Goal: Transaction & Acquisition: Purchase product/service

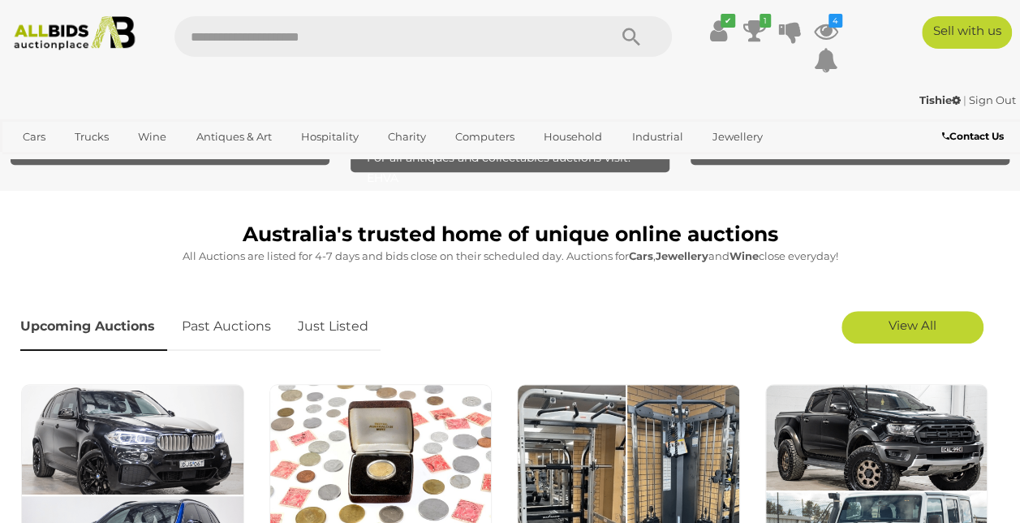
scroll to position [335, 0]
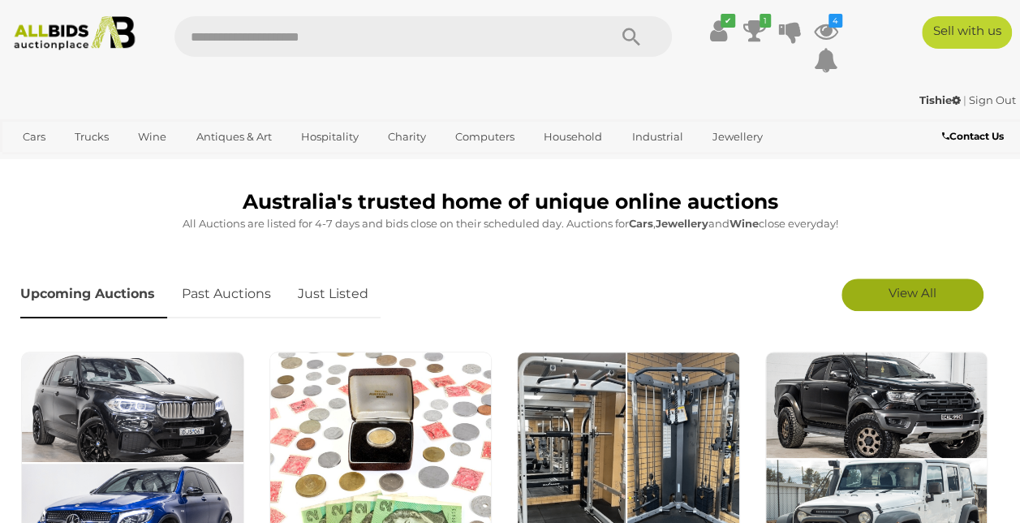
click at [913, 282] on link "View All" at bounding box center [913, 294] width 142 height 32
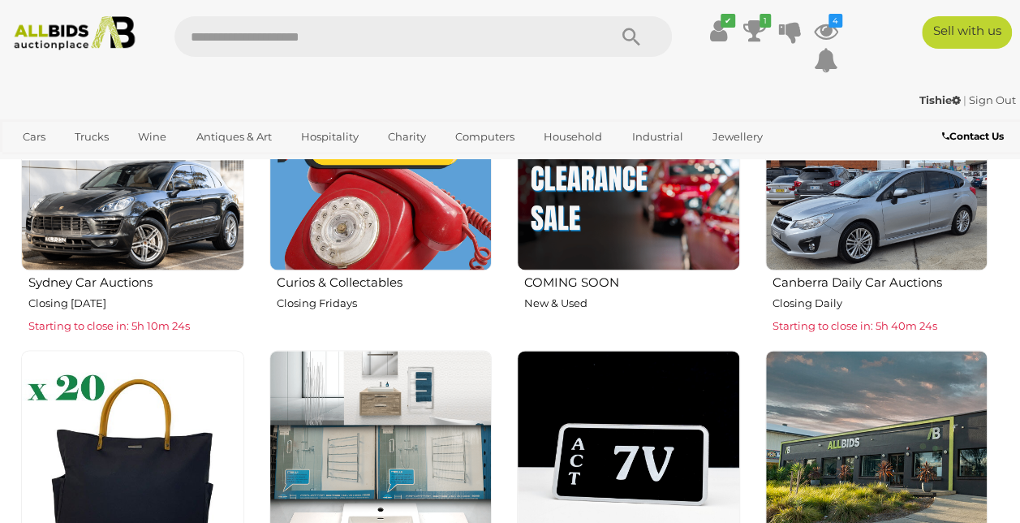
scroll to position [811, 0]
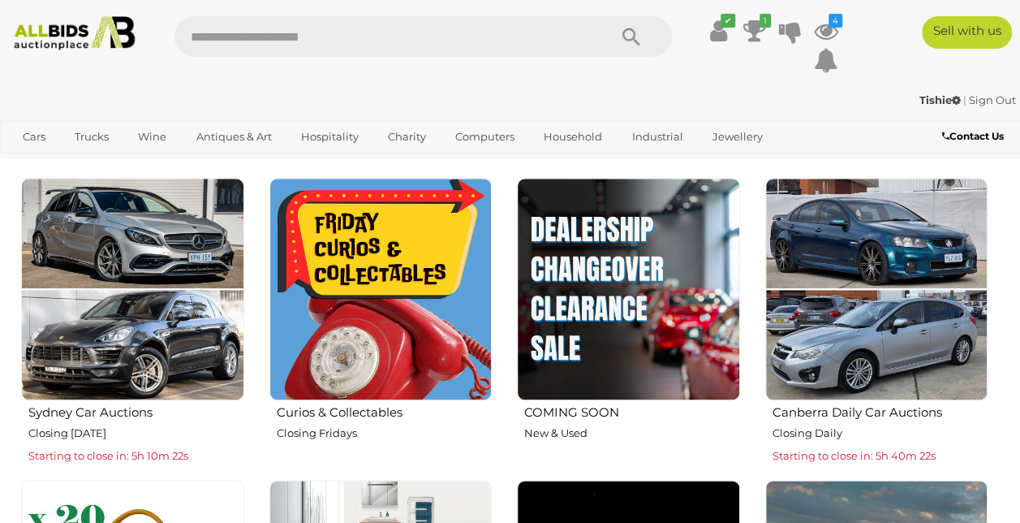
click at [362, 253] on img at bounding box center [380, 289] width 223 height 223
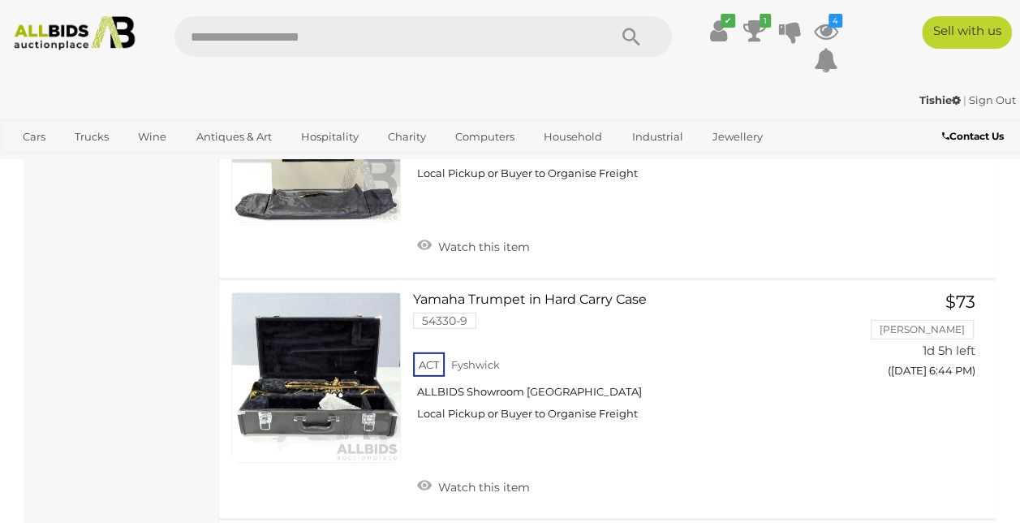
scroll to position [2325, 0]
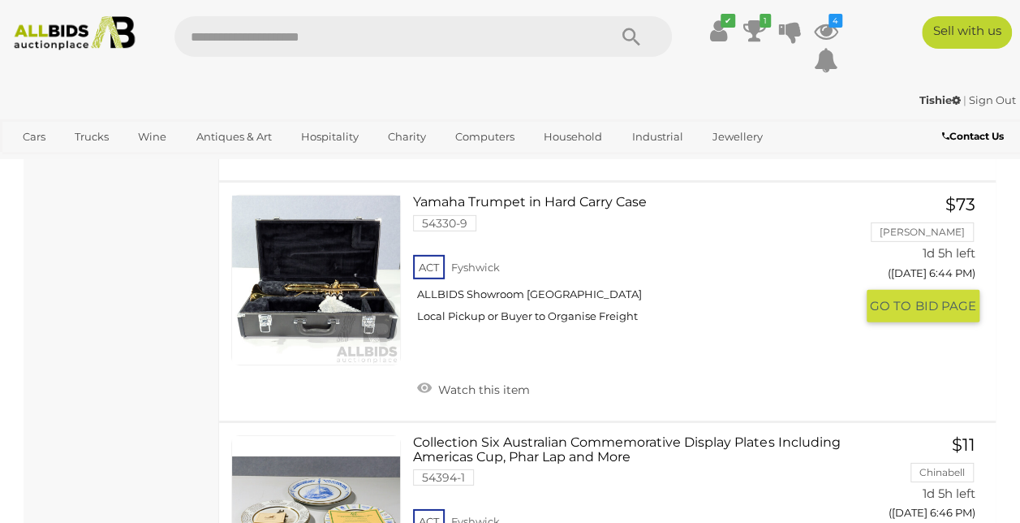
click at [616, 230] on link "Yamaha Trumpet in Hard Carry Case 54330-9 ACT Fyshwick ALLBIDS Showroom Fyshwick" at bounding box center [639, 265] width 428 height 140
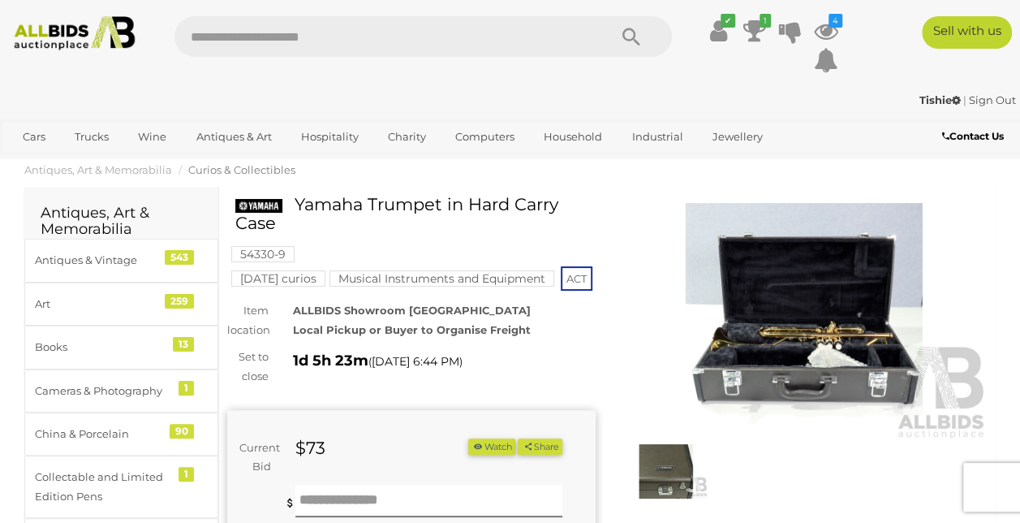
click at [812, 378] on img at bounding box center [804, 321] width 368 height 237
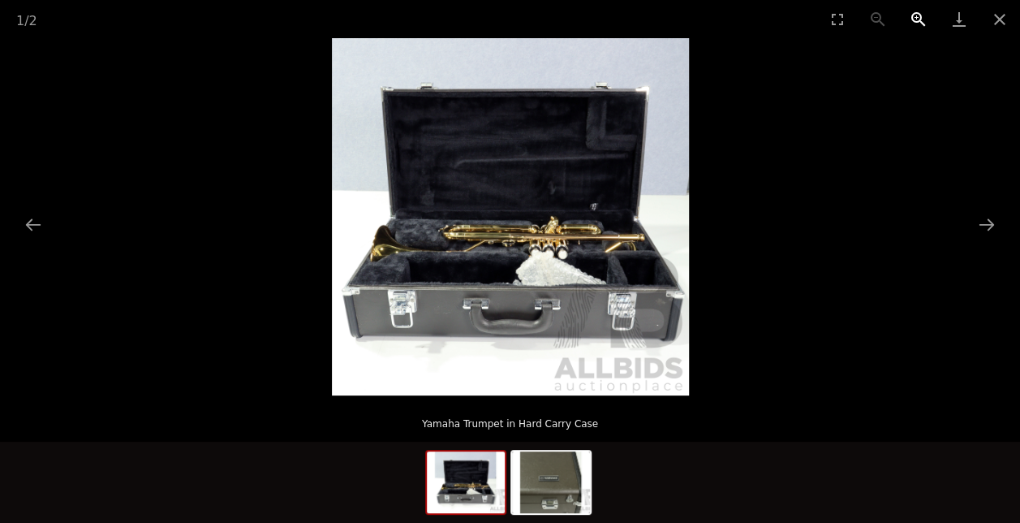
click at [917, 15] on button "Zoom in" at bounding box center [918, 19] width 41 height 38
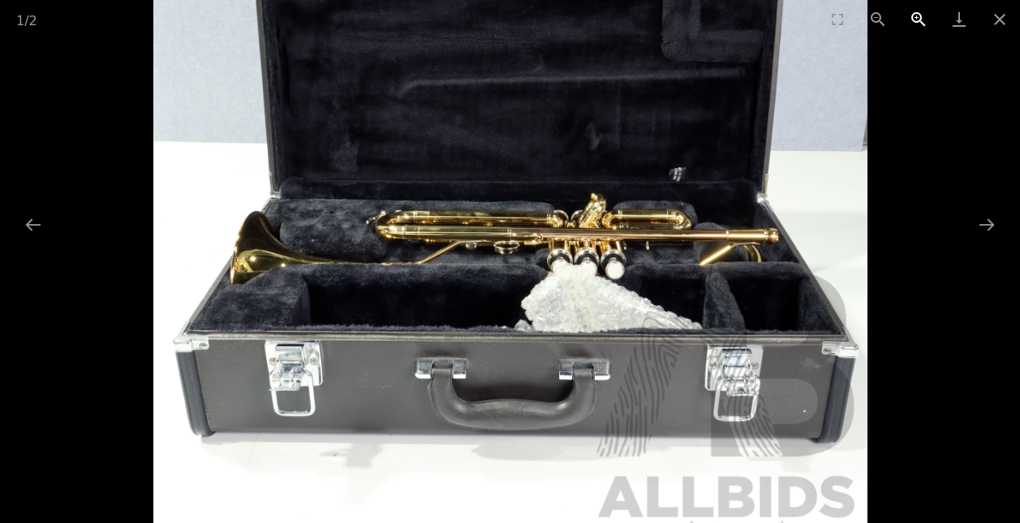
click at [917, 15] on button "Zoom in" at bounding box center [918, 19] width 41 height 38
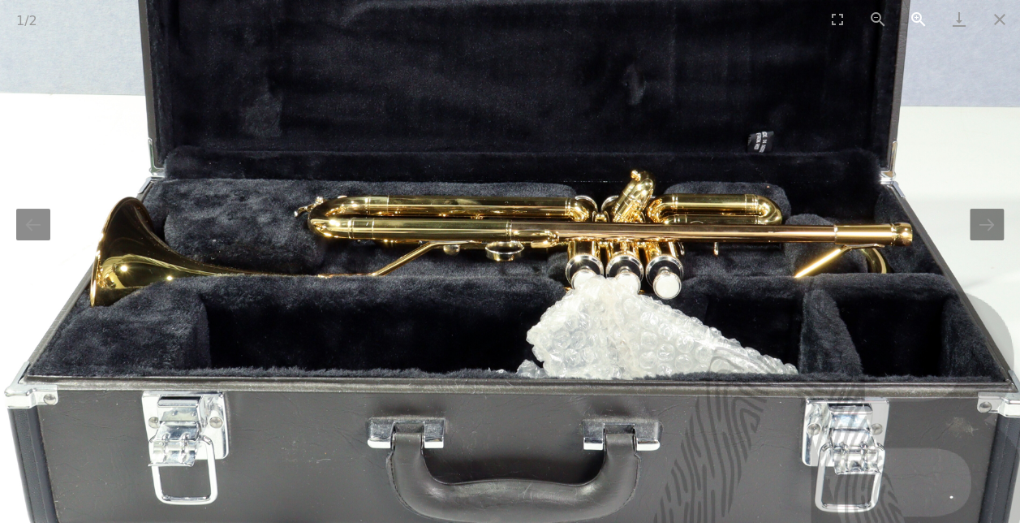
click at [917, 15] on button "Zoom in" at bounding box center [918, 19] width 41 height 38
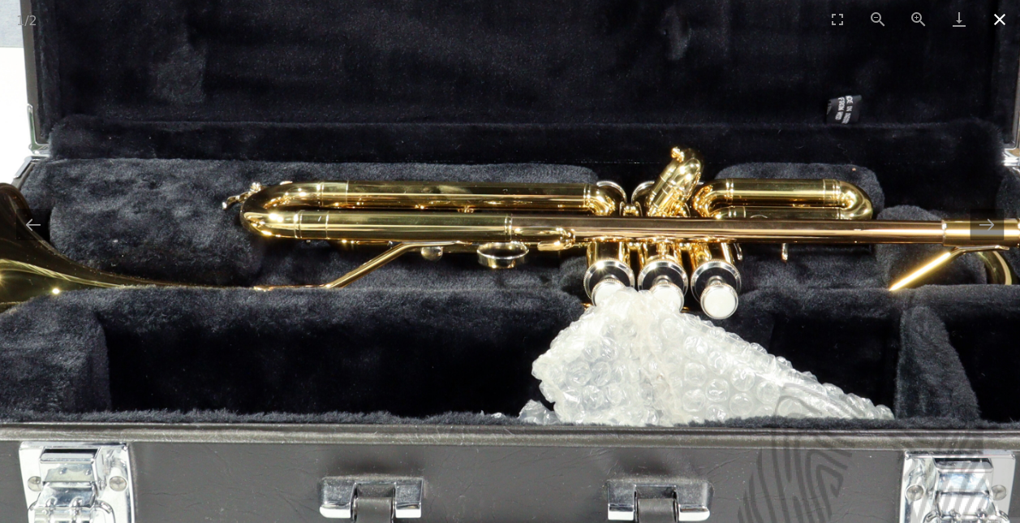
click at [998, 19] on button "Close gallery" at bounding box center [1000, 19] width 41 height 38
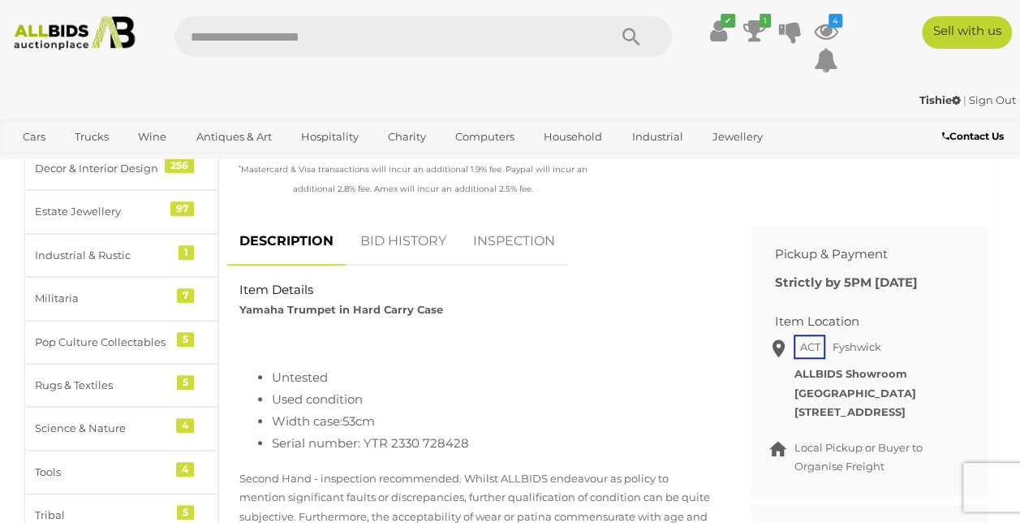
scroll to position [596, 0]
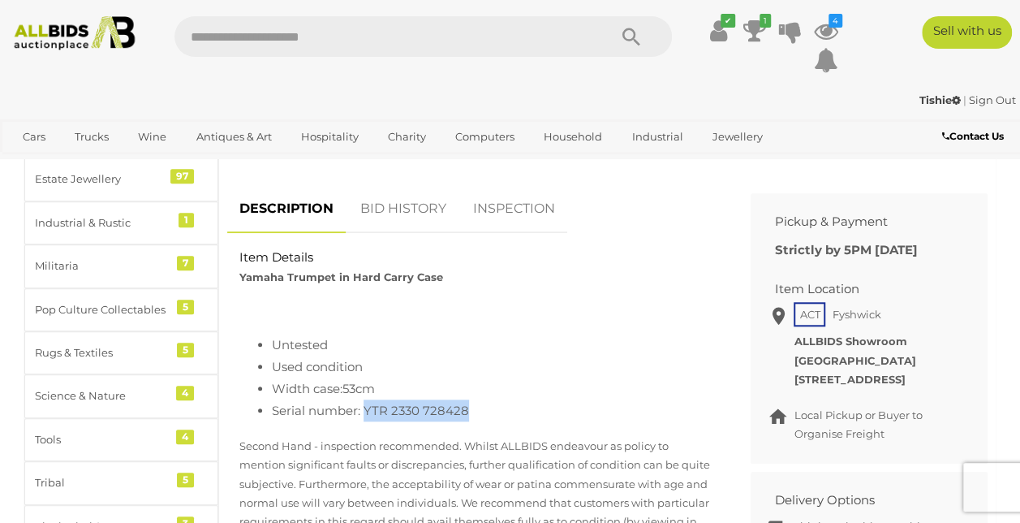
drag, startPoint x: 365, startPoint y: 420, endPoint x: 469, endPoint y: 425, distance: 104.0
click at [469, 421] on li "Serial number: YTR 2330 728428" at bounding box center [493, 410] width 442 height 22
copy li "YTR 2330 728428"
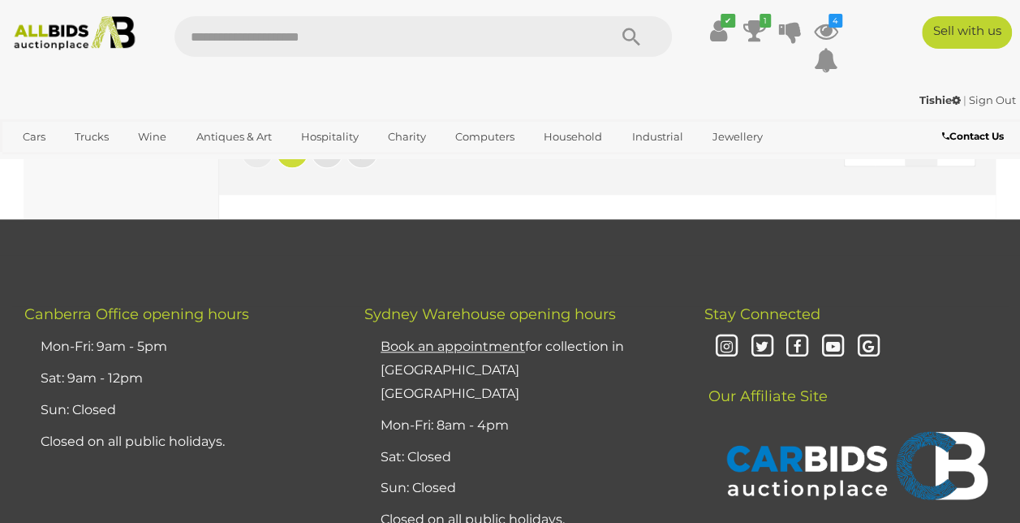
scroll to position [12906, 0]
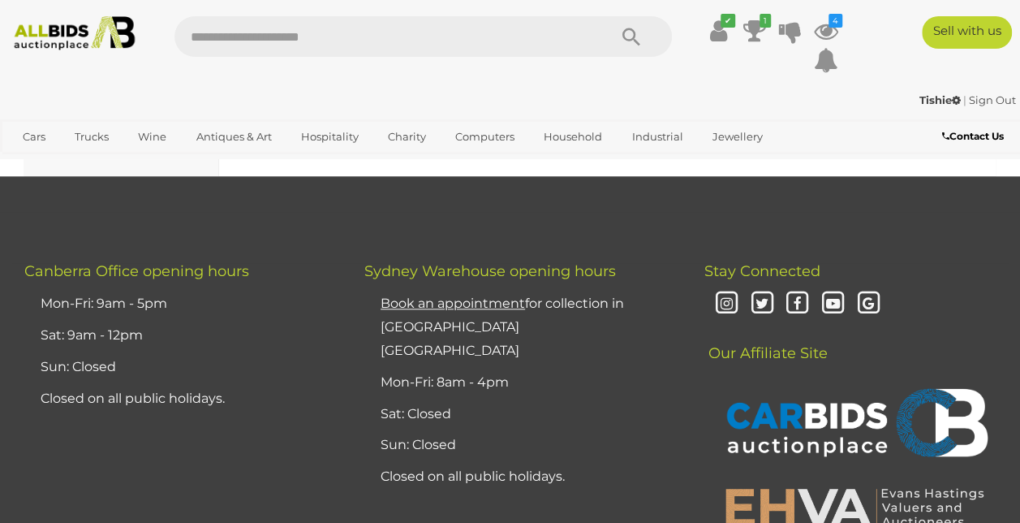
click at [334, 125] on link "2" at bounding box center [327, 109] width 32 height 32
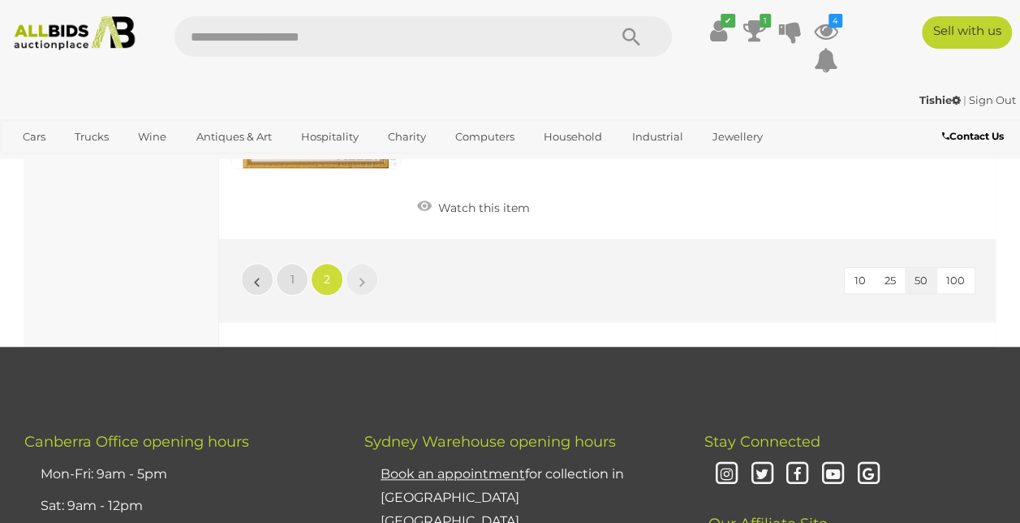
scroll to position [3621, 0]
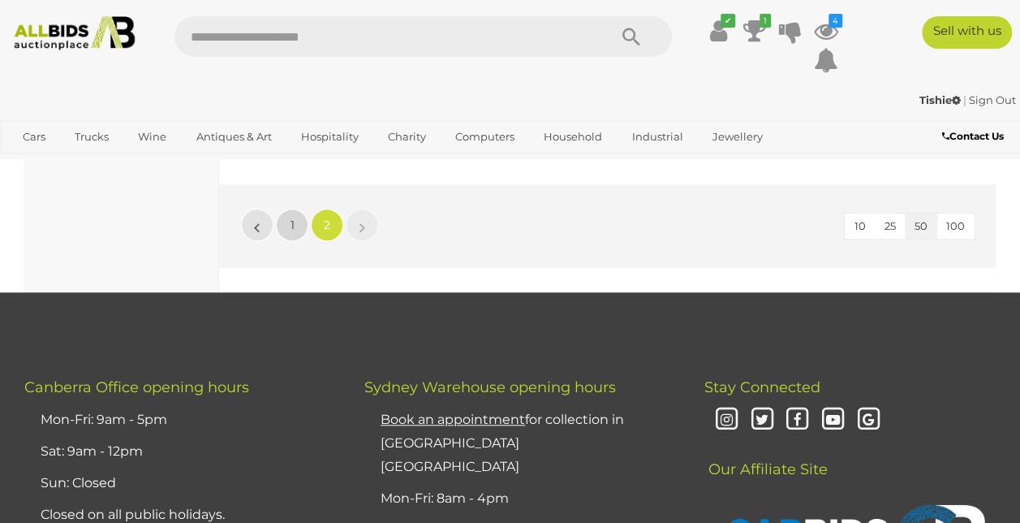
click at [295, 241] on link "1" at bounding box center [292, 225] width 32 height 32
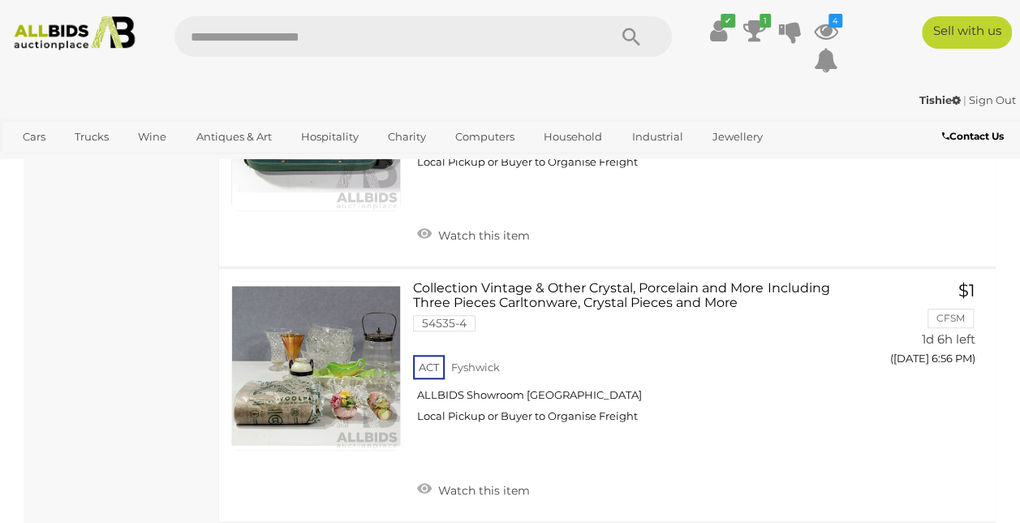
scroll to position [3747, 0]
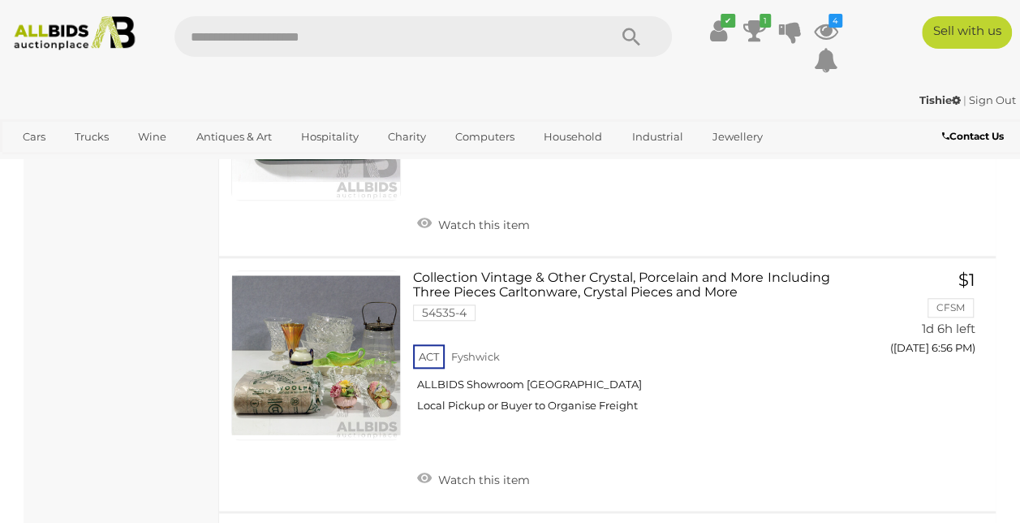
drag, startPoint x: 1027, startPoint y: 516, endPoint x: 87, endPoint y: 399, distance: 947.0
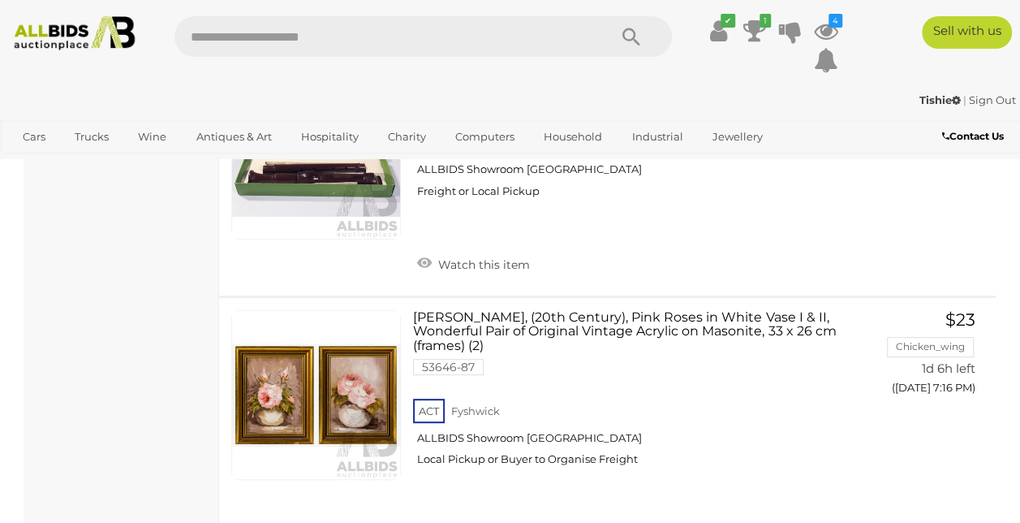
scroll to position [6127, 0]
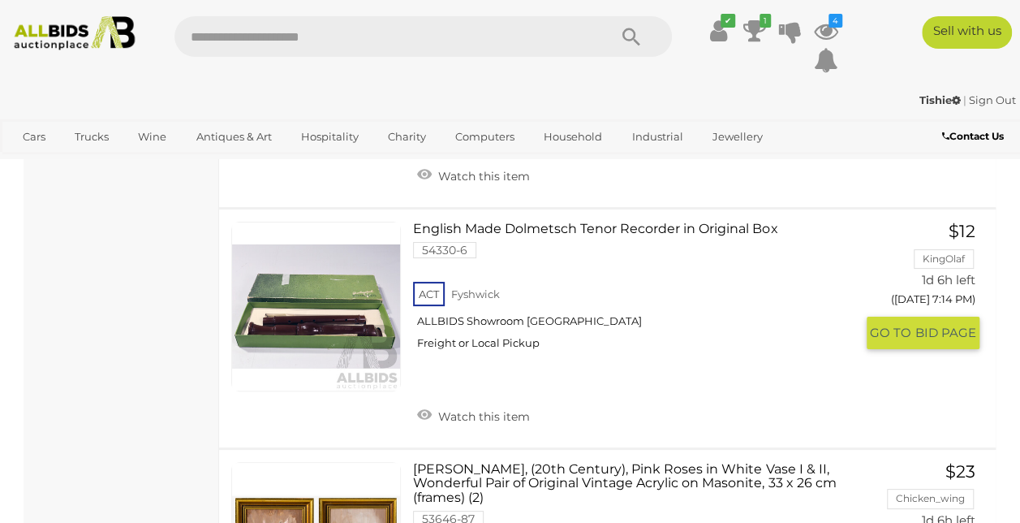
click at [547, 289] on link "English Made Dolmetsch Tenor Recorder in Original Box 54330-6 ACT Fyshwick" at bounding box center [639, 292] width 428 height 140
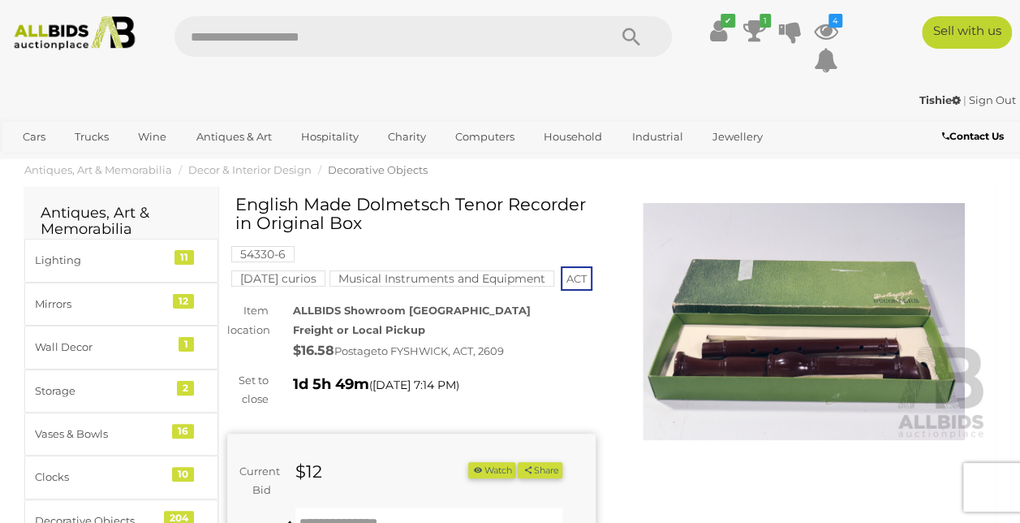
click at [829, 355] on img at bounding box center [804, 321] width 368 height 237
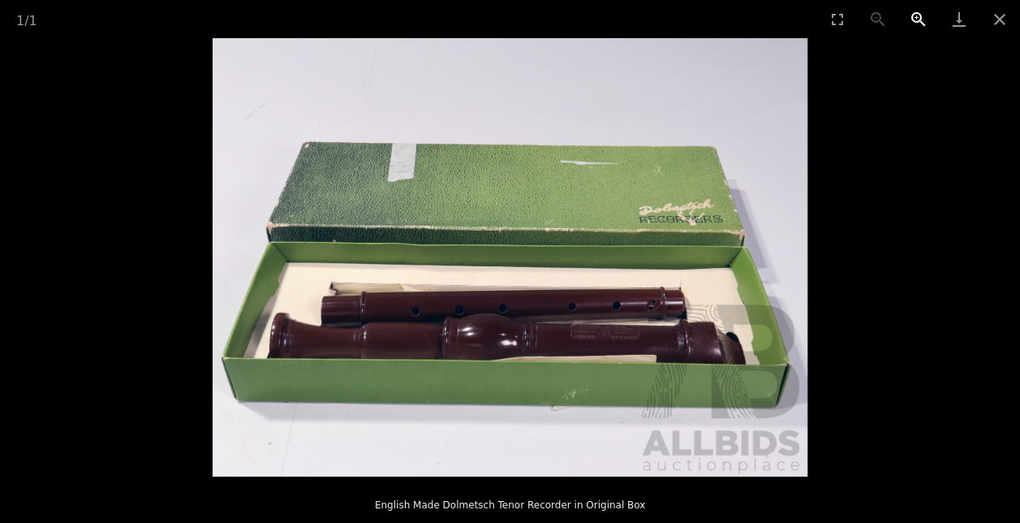
click at [922, 19] on button "Zoom in" at bounding box center [918, 19] width 41 height 38
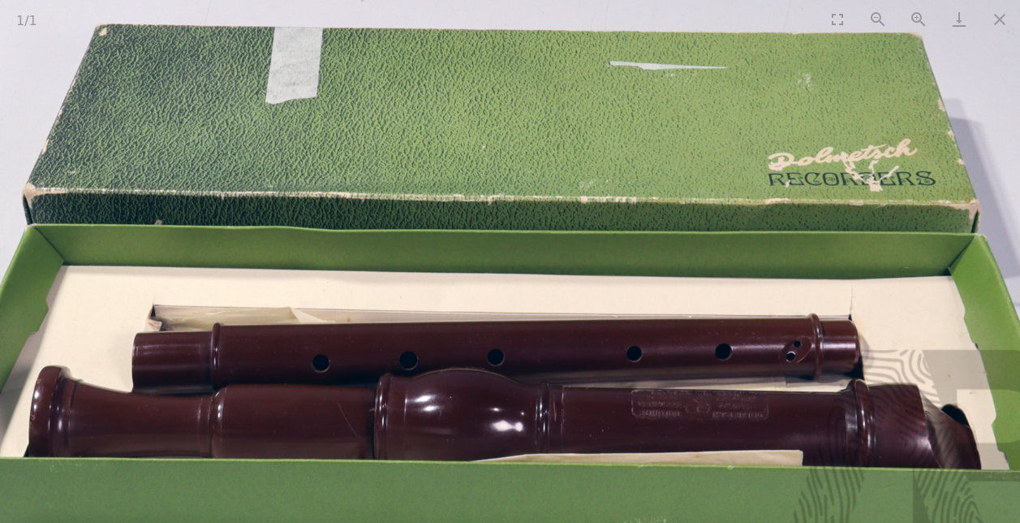
click at [1001, 16] on button "Close gallery" at bounding box center [1000, 19] width 41 height 38
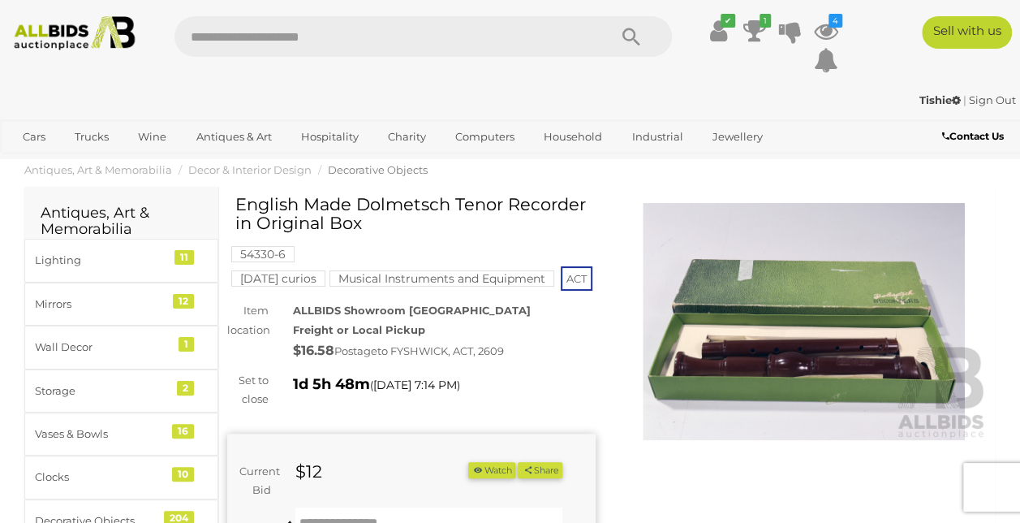
click at [515, 471] on button "Watch" at bounding box center [491, 470] width 47 height 17
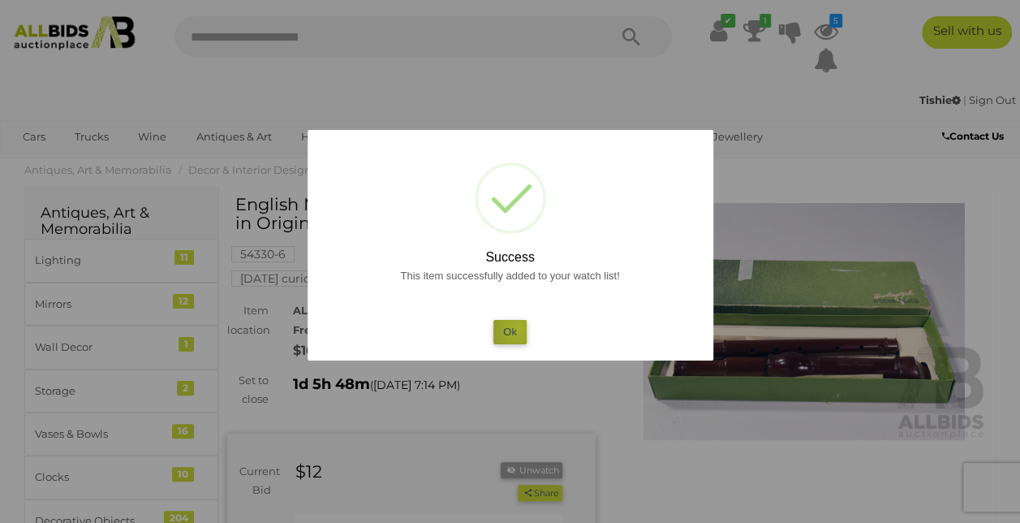
click at [518, 329] on button "Ok" at bounding box center [509, 332] width 33 height 24
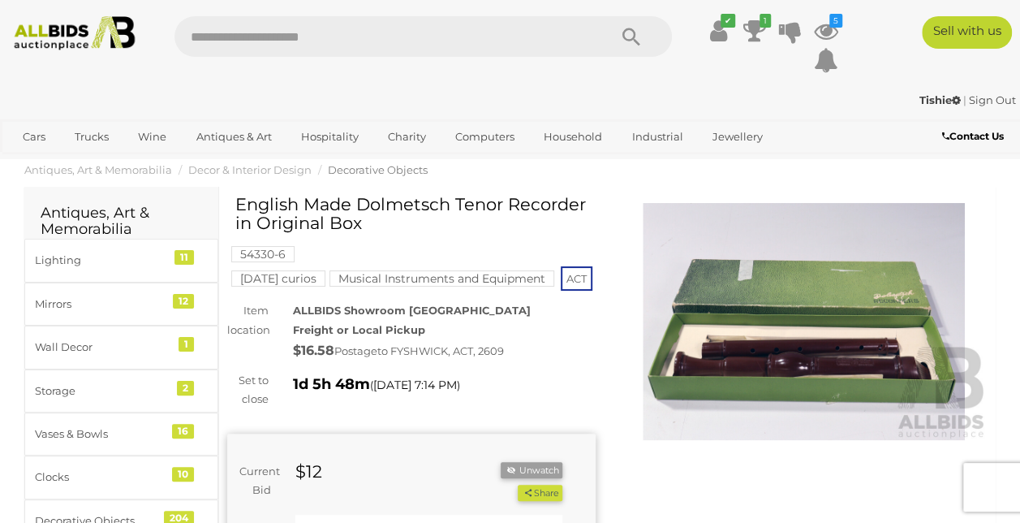
click at [431, 279] on mark "Musical Instruments and Equipment" at bounding box center [441, 278] width 225 height 16
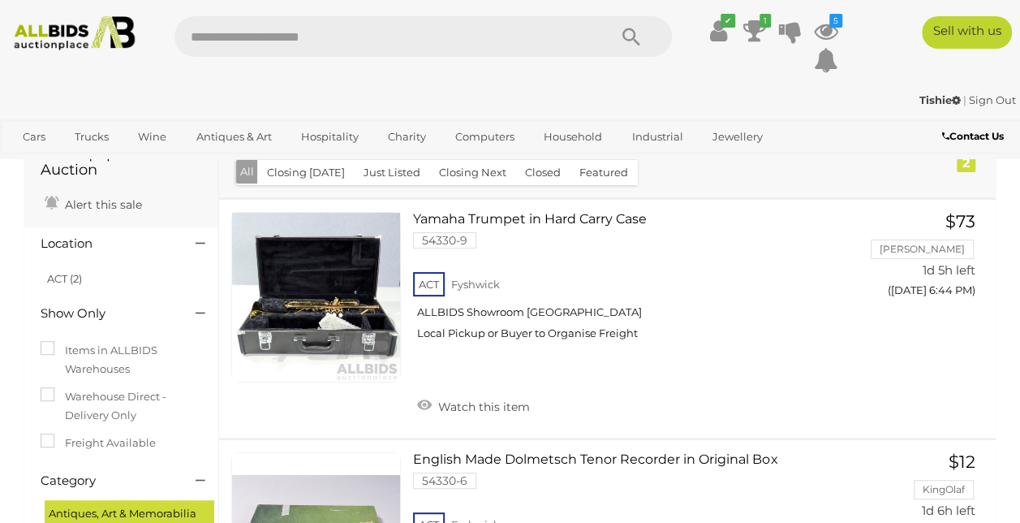
scroll to position [23, 0]
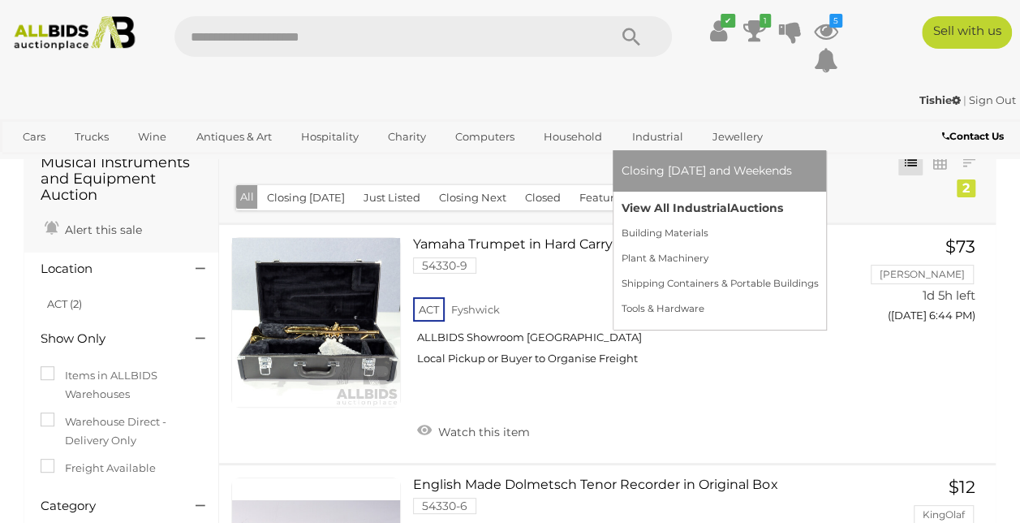
click at [706, 209] on link "View All Industrial Auctions" at bounding box center [719, 208] width 197 height 25
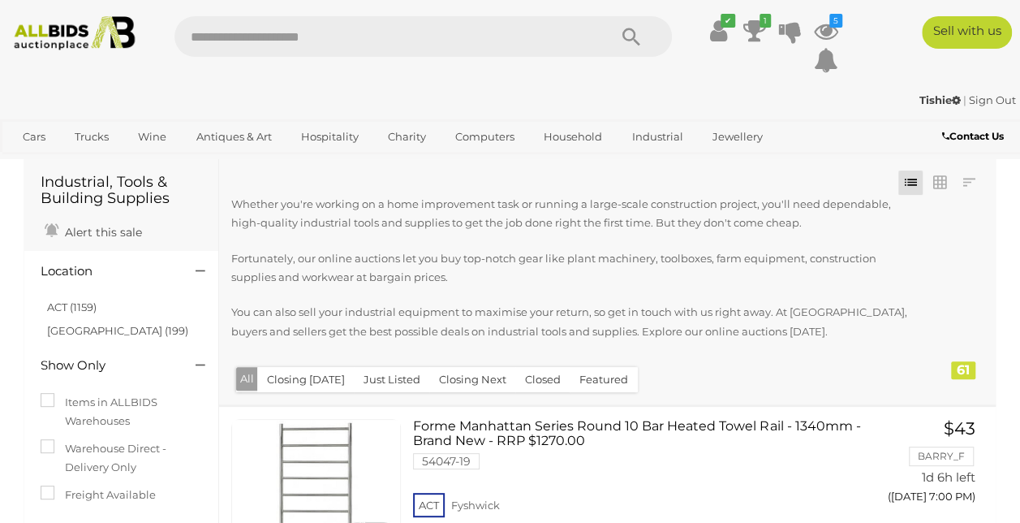
scroll to position [62, 0]
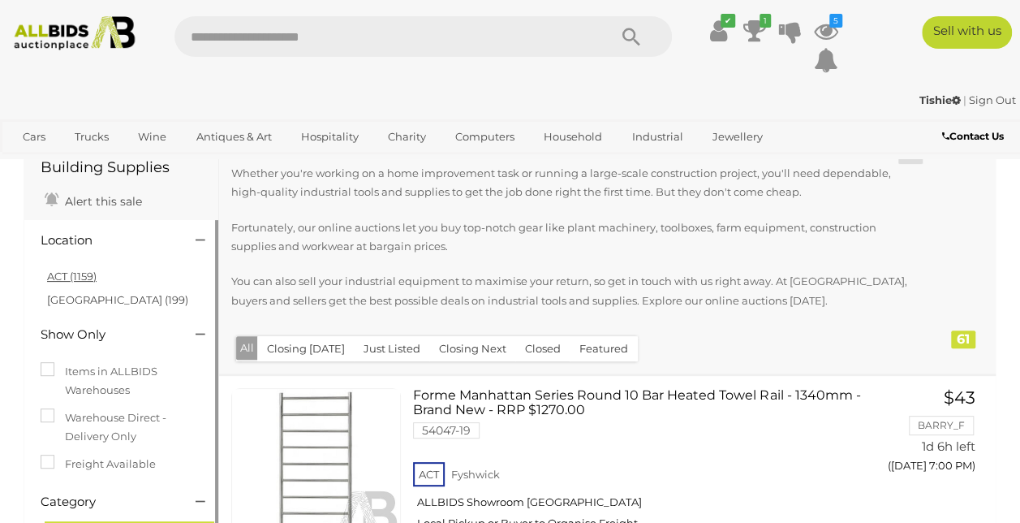
click at [80, 280] on link "ACT (1159)" at bounding box center [72, 275] width 50 height 13
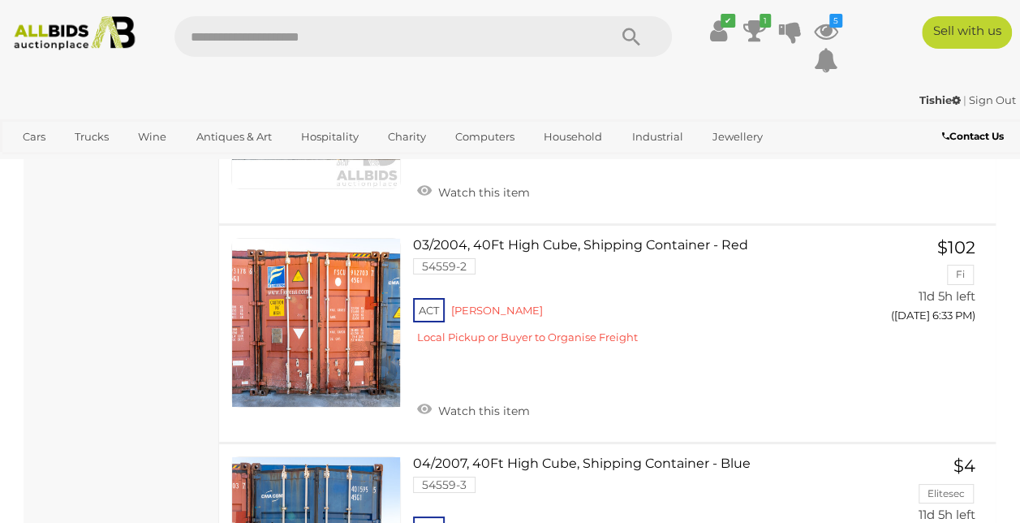
scroll to position [5912, 0]
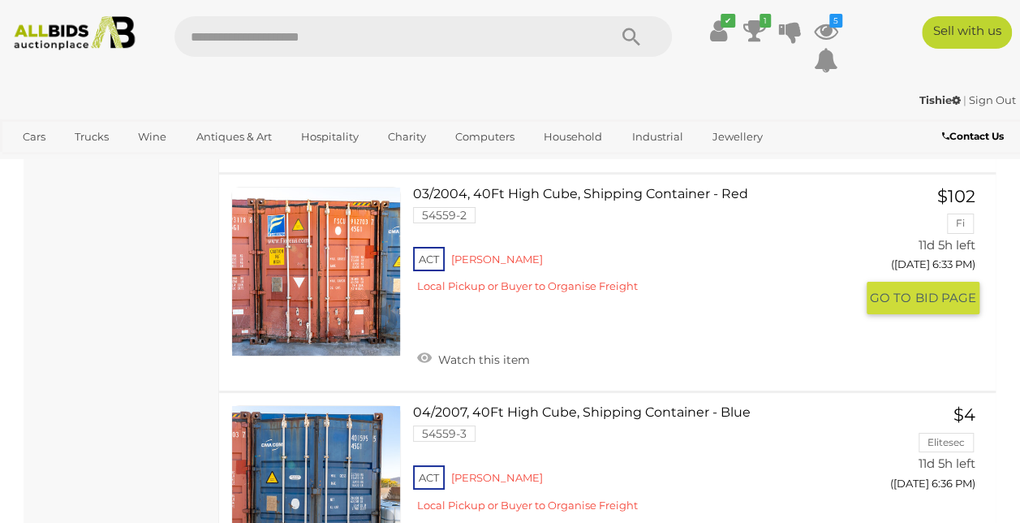
click at [579, 305] on link "03/2004, 40Ft High Cube, Shipping Container - Red 54559-2 ACT [PERSON_NAME]" at bounding box center [639, 246] width 428 height 118
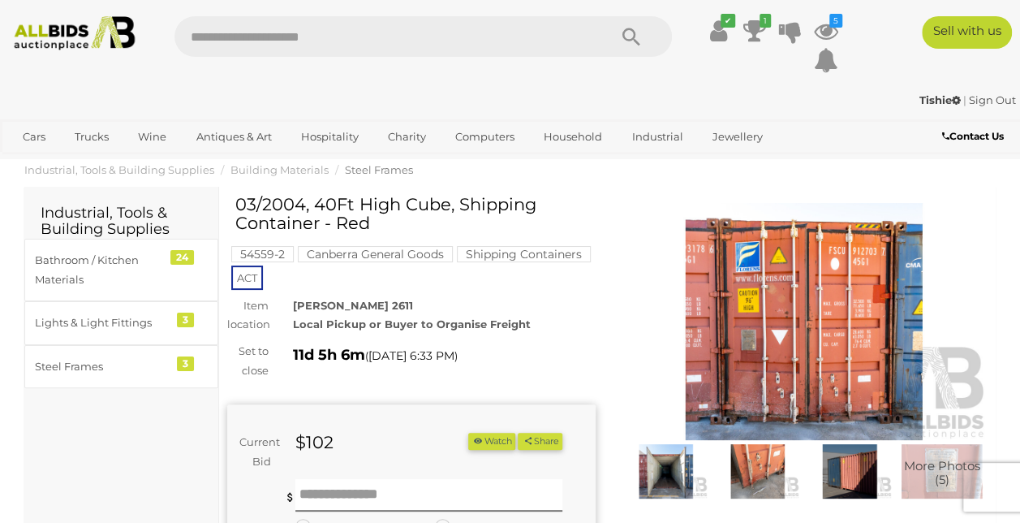
click at [805, 346] on img at bounding box center [804, 321] width 368 height 237
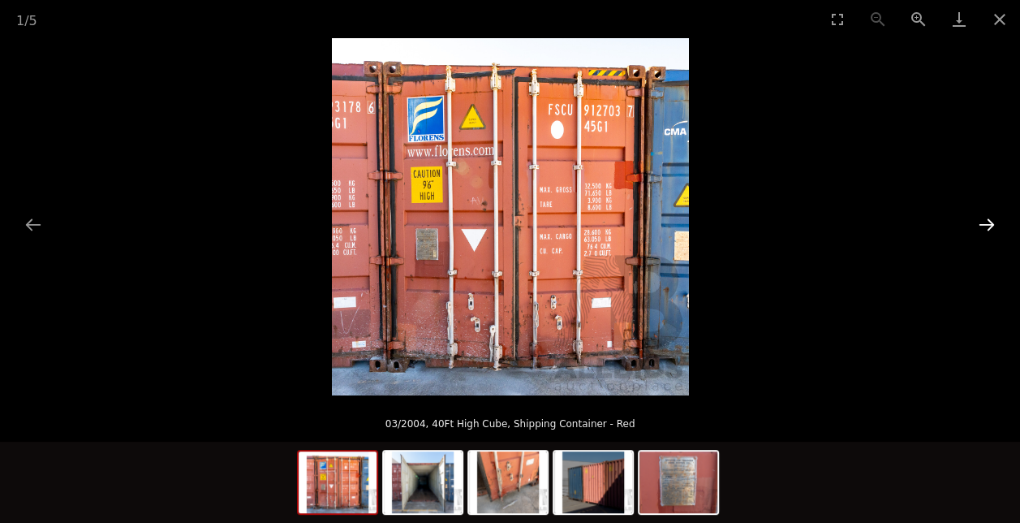
click at [991, 228] on button "Next slide" at bounding box center [987, 225] width 34 height 32
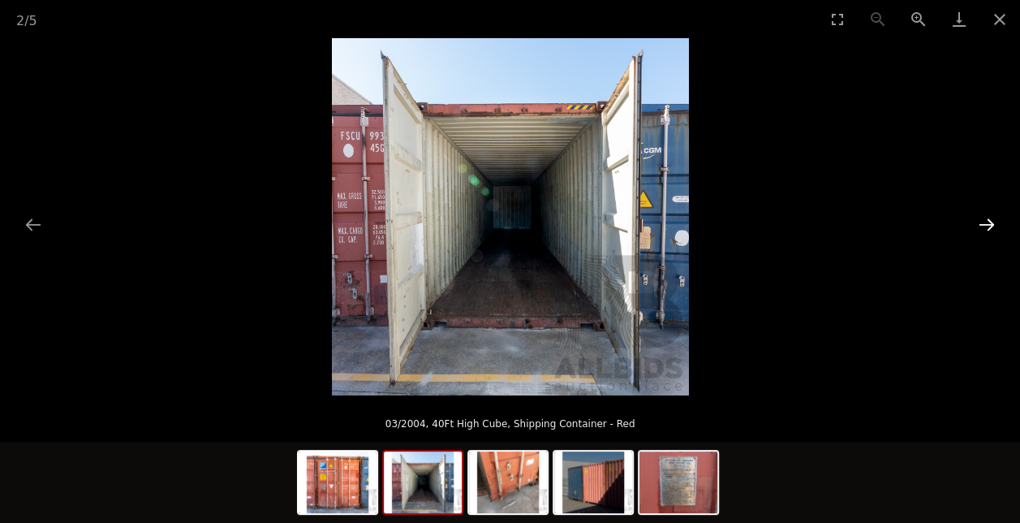
click at [991, 228] on button "Next slide" at bounding box center [987, 225] width 34 height 32
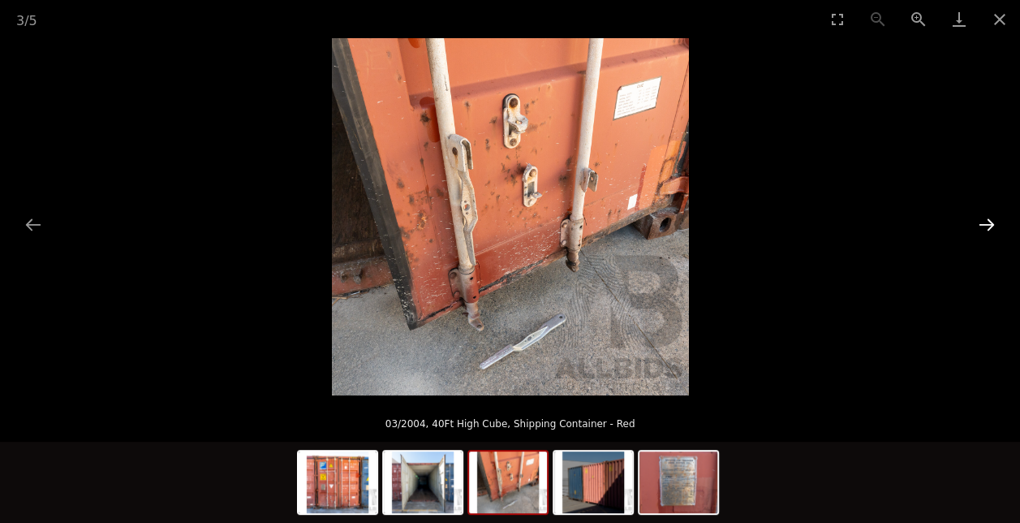
click at [991, 228] on button "Next slide" at bounding box center [987, 225] width 34 height 32
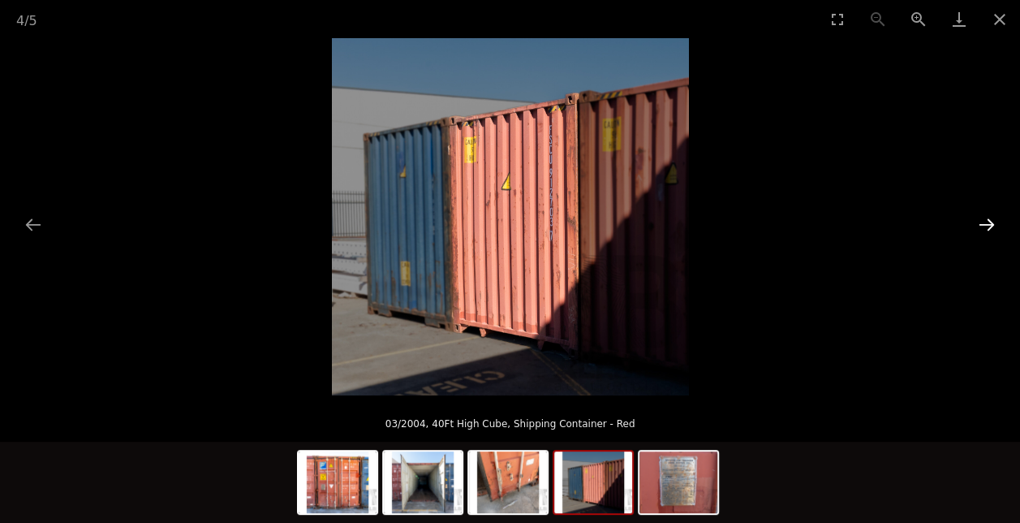
click at [991, 228] on button "Next slide" at bounding box center [987, 225] width 34 height 32
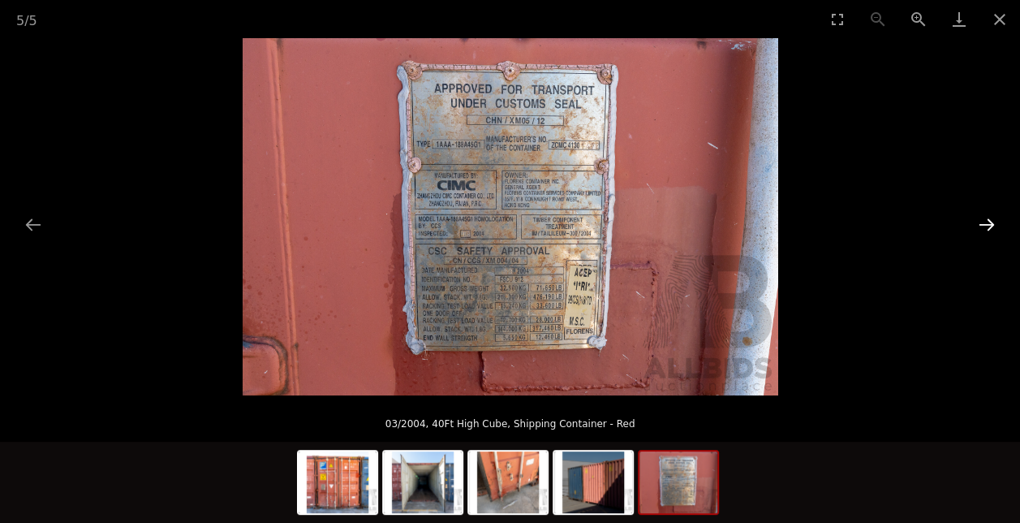
click at [987, 228] on button "Next slide" at bounding box center [987, 225] width 34 height 32
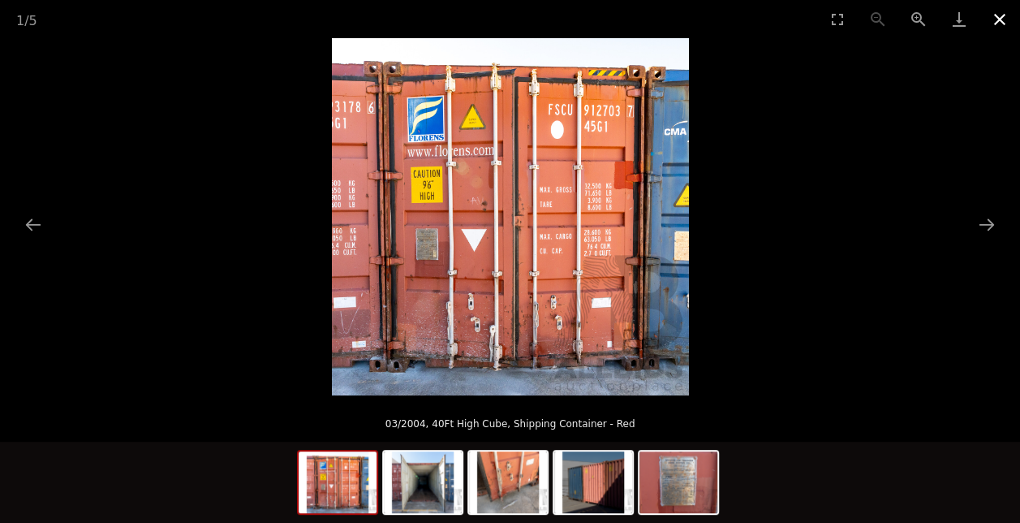
click at [1000, 10] on button "Close gallery" at bounding box center [1000, 19] width 41 height 38
